Goal: Navigation & Orientation: Find specific page/section

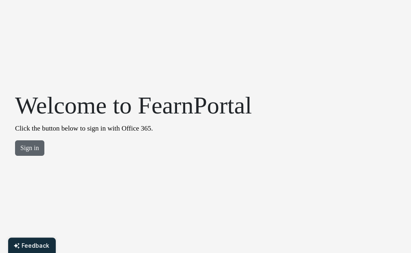
click at [22, 147] on button "Sign in" at bounding box center [29, 147] width 29 height 15
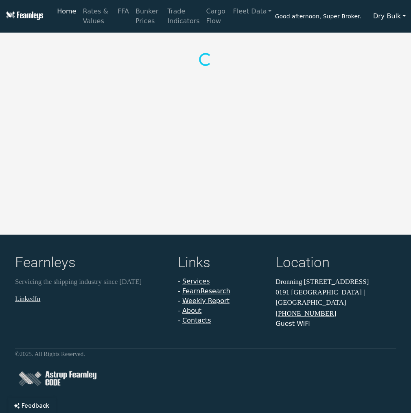
click at [398, 20] on button "Dry Bulk" at bounding box center [389, 16] width 43 height 15
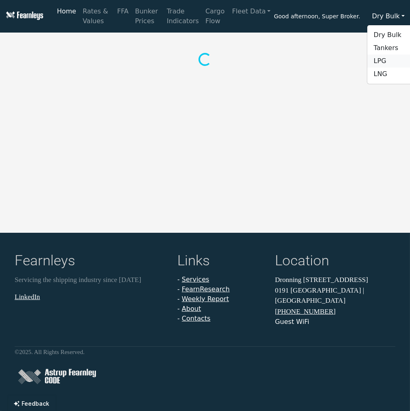
drag, startPoint x: 389, startPoint y: 59, endPoint x: 398, endPoint y: 55, distance: 10.9
click at [389, 59] on link "LPG" at bounding box center [400, 61] width 64 height 13
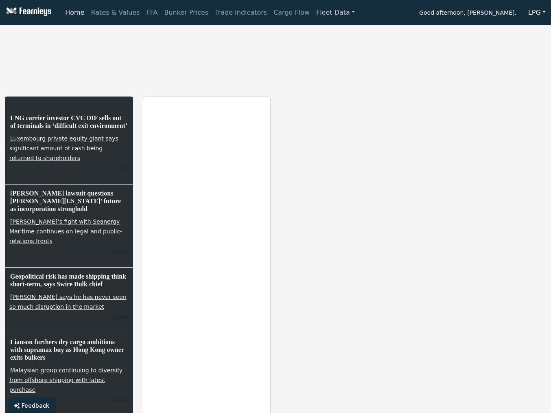
click at [315, 13] on link "Fleet Data" at bounding box center [335, 12] width 45 height 16
